Goal: Check status: Check status

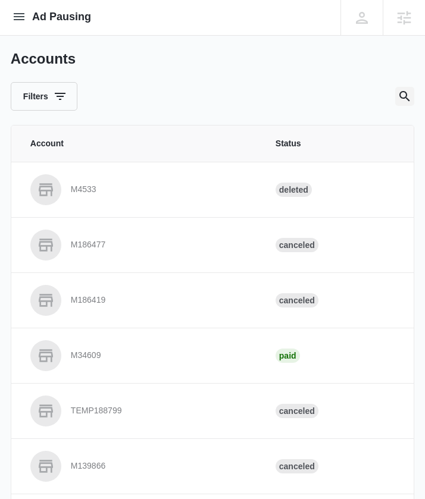
click at [407, 95] on icon "Search" at bounding box center [404, 96] width 14 height 14
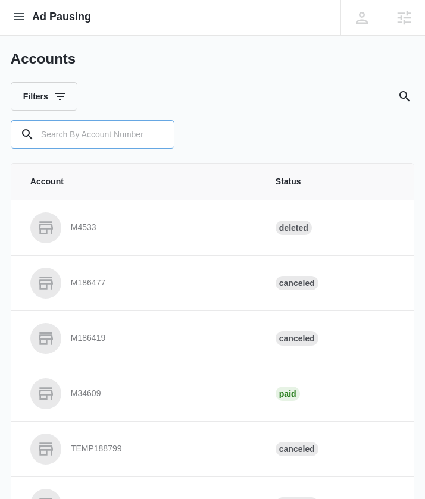
paste input "M335518"
type input "M335518"
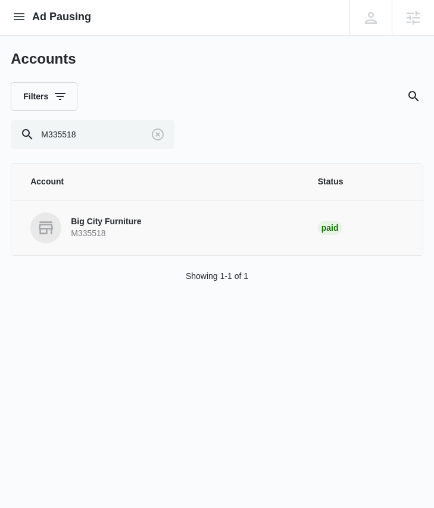
click at [112, 228] on p "M335518" at bounding box center [106, 234] width 70 height 12
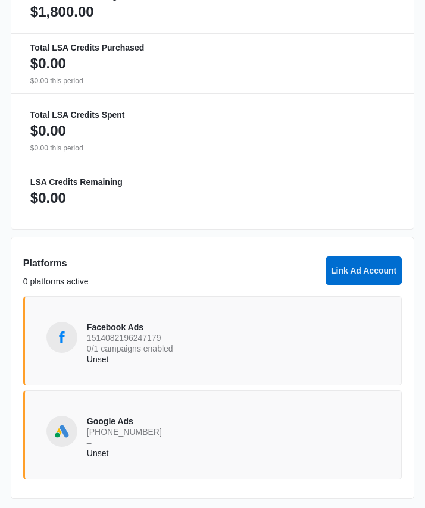
scroll to position [904, 0]
